Goal: Information Seeking & Learning: Learn about a topic

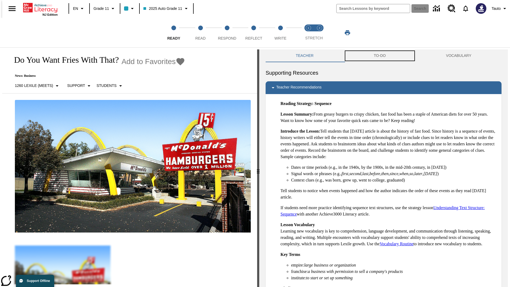
click at [379, 56] on button "TO-DO" at bounding box center [379, 55] width 72 height 13
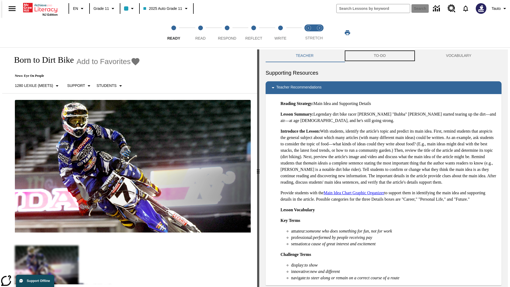
click at [379, 56] on button "TO-DO" at bounding box center [379, 55] width 72 height 13
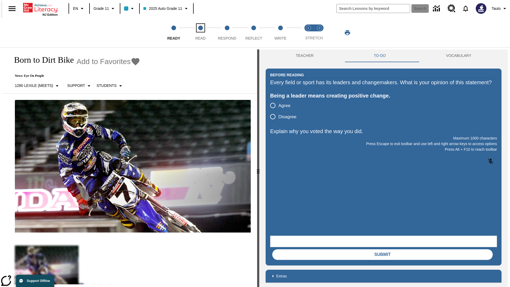
click at [200, 33] on span "Read" at bounding box center [200, 36] width 10 height 10
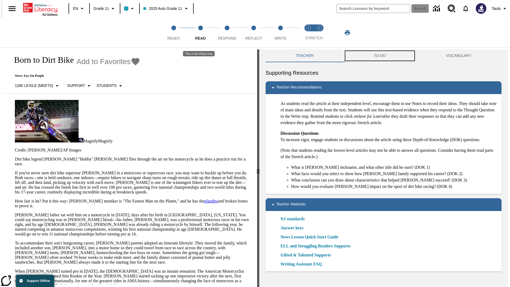
scroll to position [0, 0]
click at [379, 56] on button "TO-DO" at bounding box center [379, 55] width 72 height 13
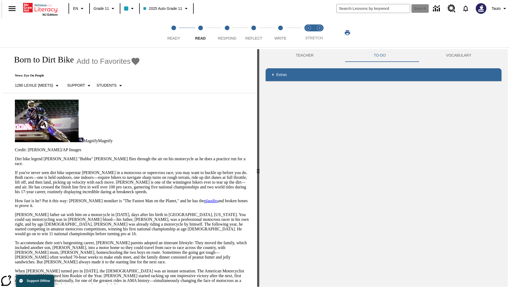
click at [15, 170] on p "If you've never seen dirt bike superstar [PERSON_NAME] in a motocross or superc…" at bounding box center [133, 182] width 236 height 24
